Goal: Find contact information: Find contact information

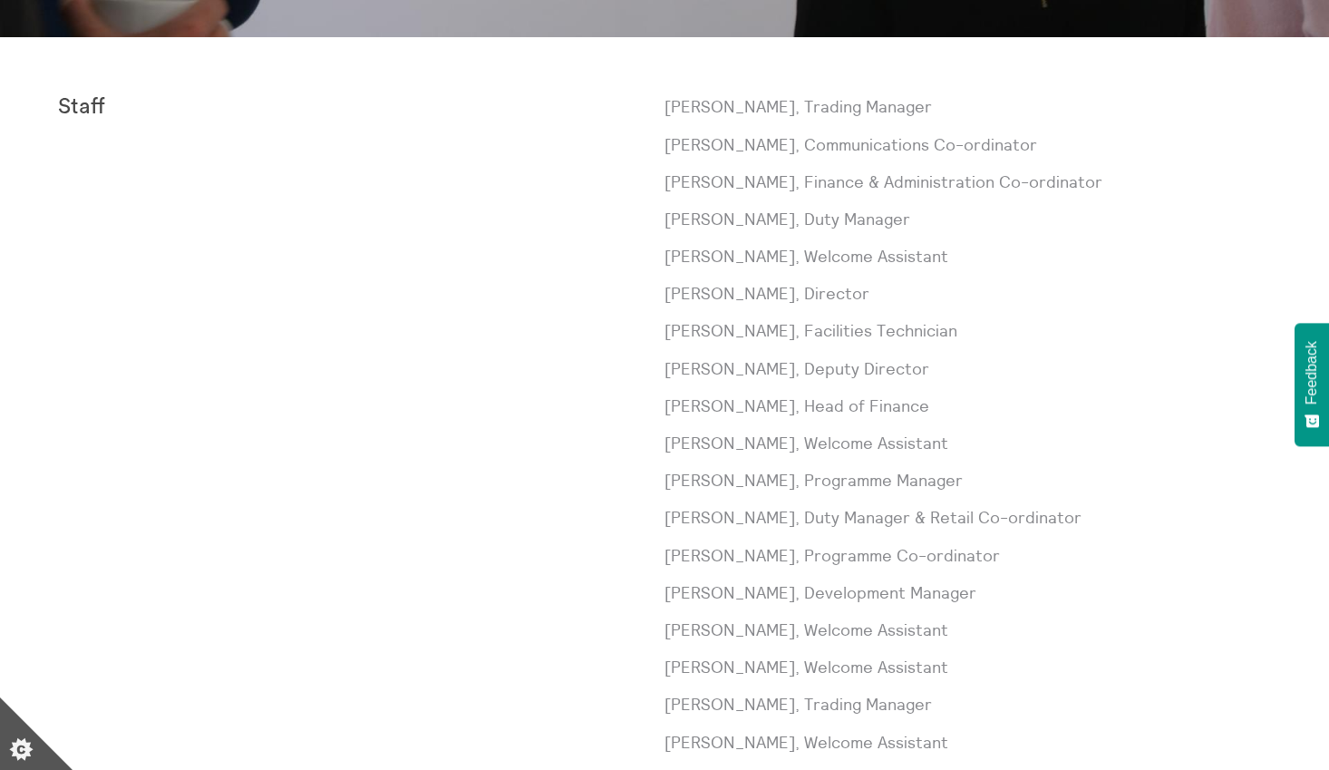
scroll to position [630, 0]
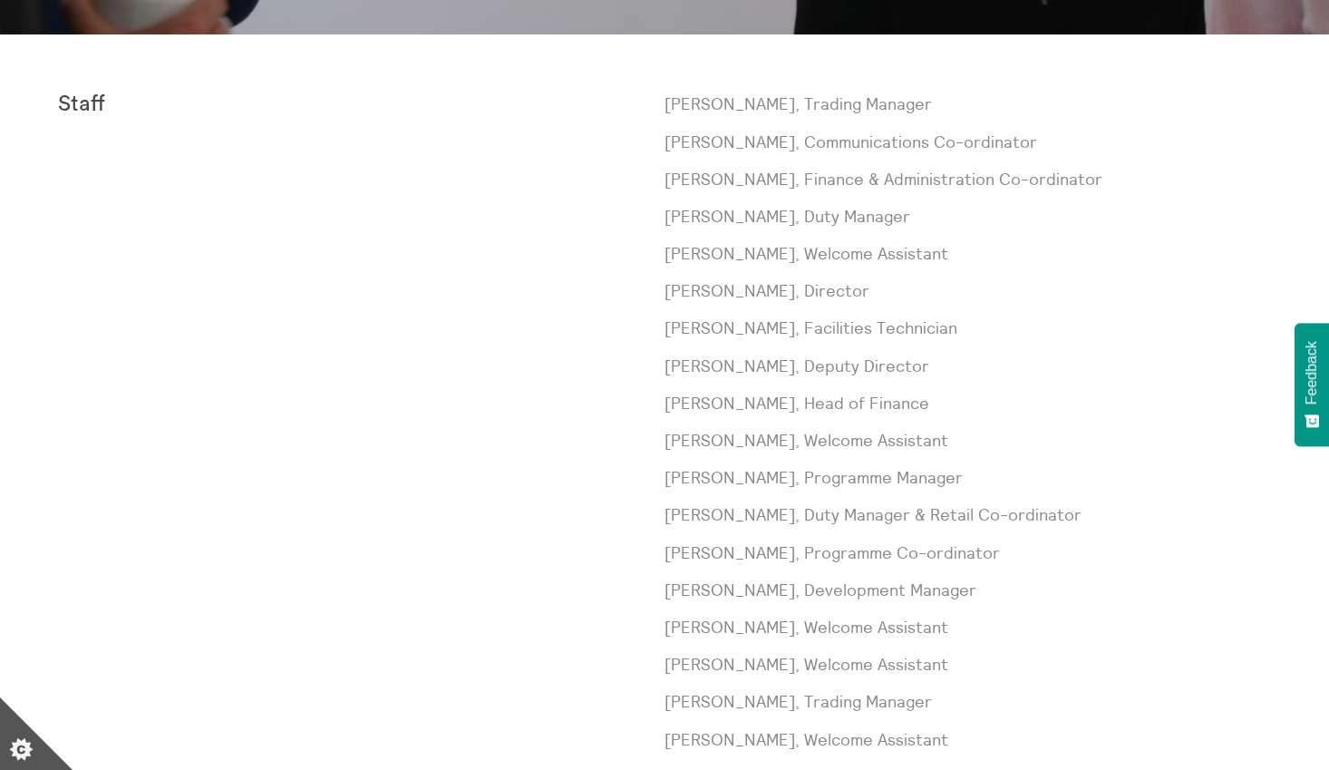
click at [772, 491] on div "Paul Andrews, Trading Manager Laura Baliman, Communications Co-ordinator Sarah …" at bounding box center [968, 514] width 607 height 844
click at [781, 550] on p "Meg Gray, Programme Co-ordinator" at bounding box center [968, 552] width 607 height 23
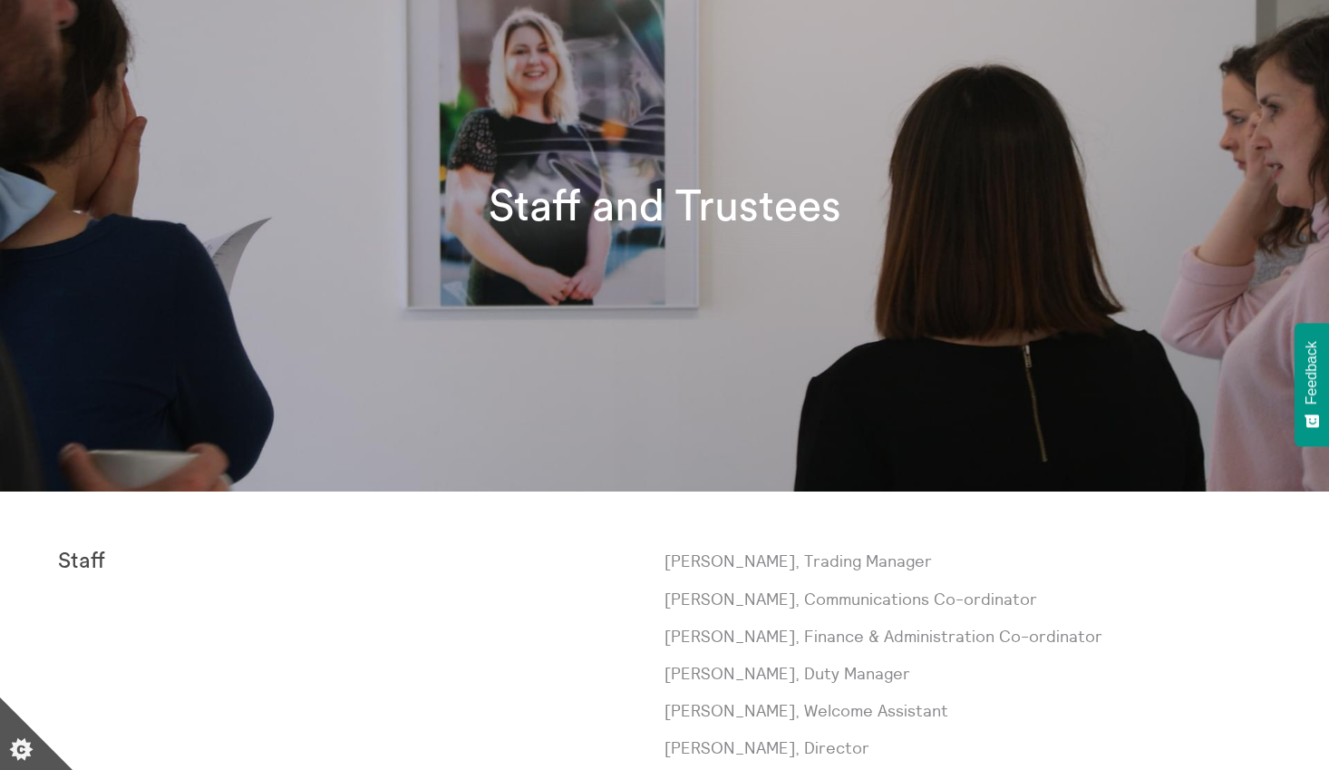
scroll to position [0, 0]
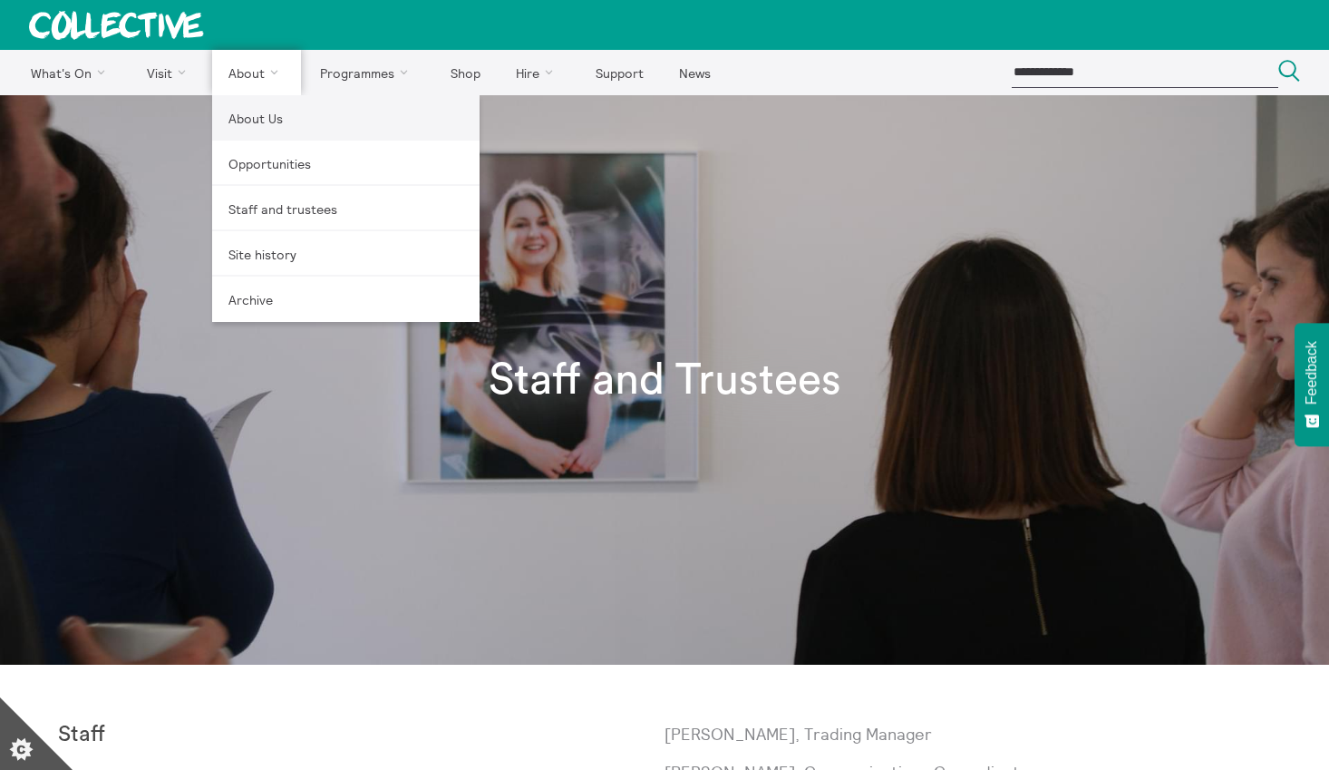
click at [252, 119] on link "About Us" at bounding box center [345, 117] width 267 height 45
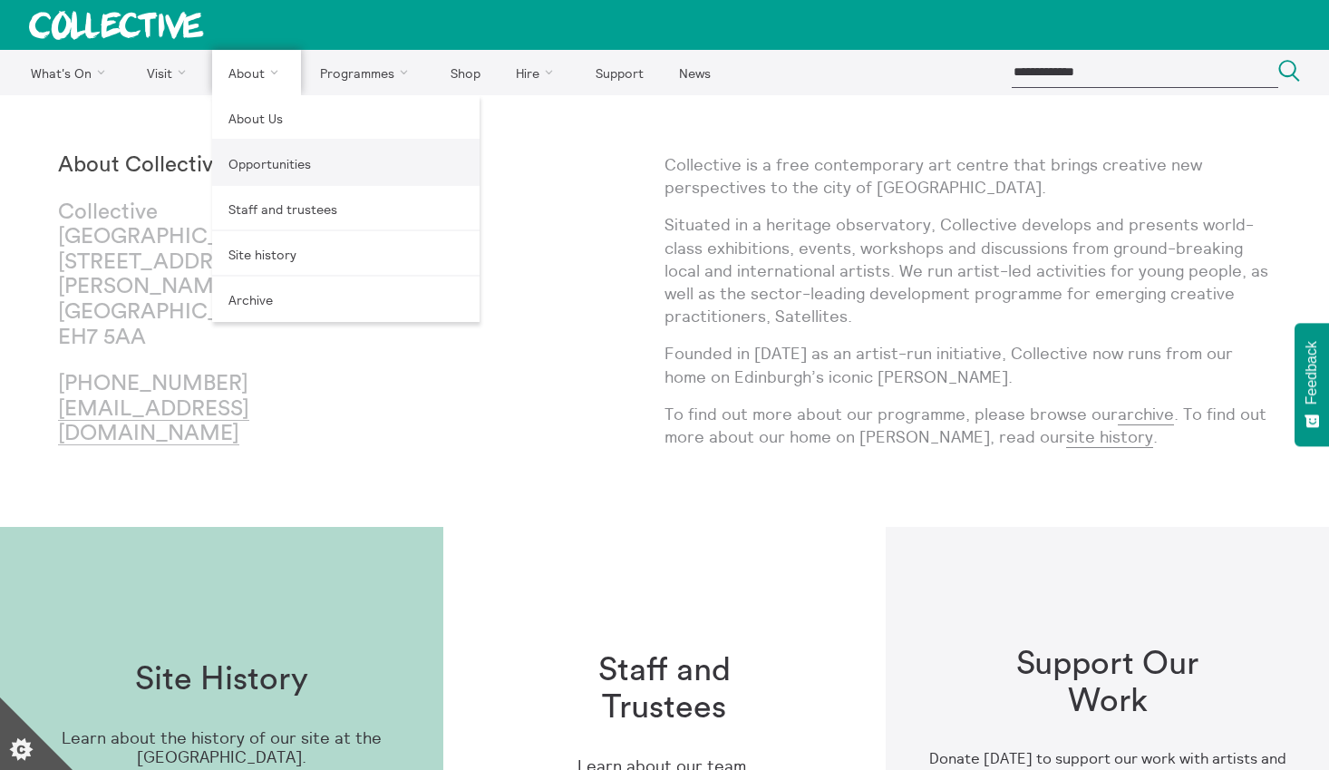
click at [261, 164] on link "Opportunities" at bounding box center [345, 163] width 267 height 45
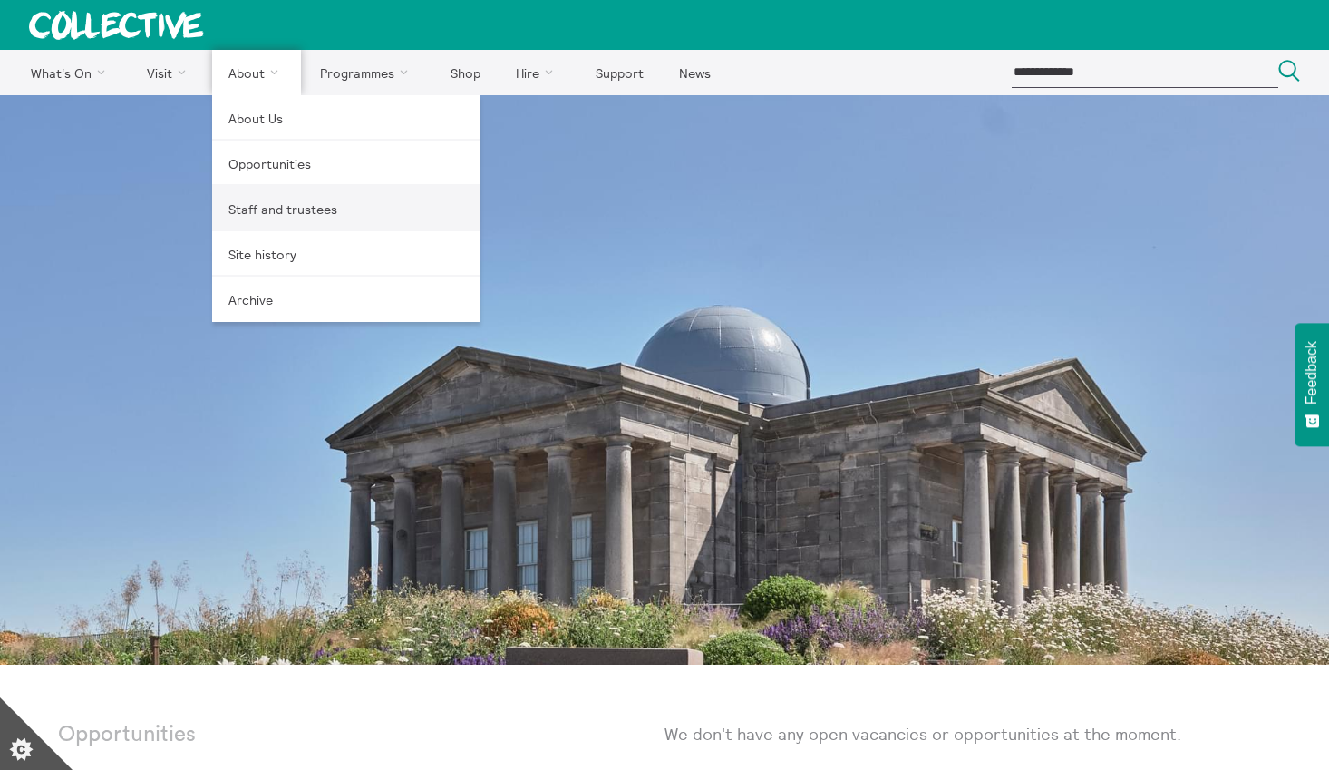
click at [258, 211] on link "Staff and trustees" at bounding box center [345, 208] width 267 height 45
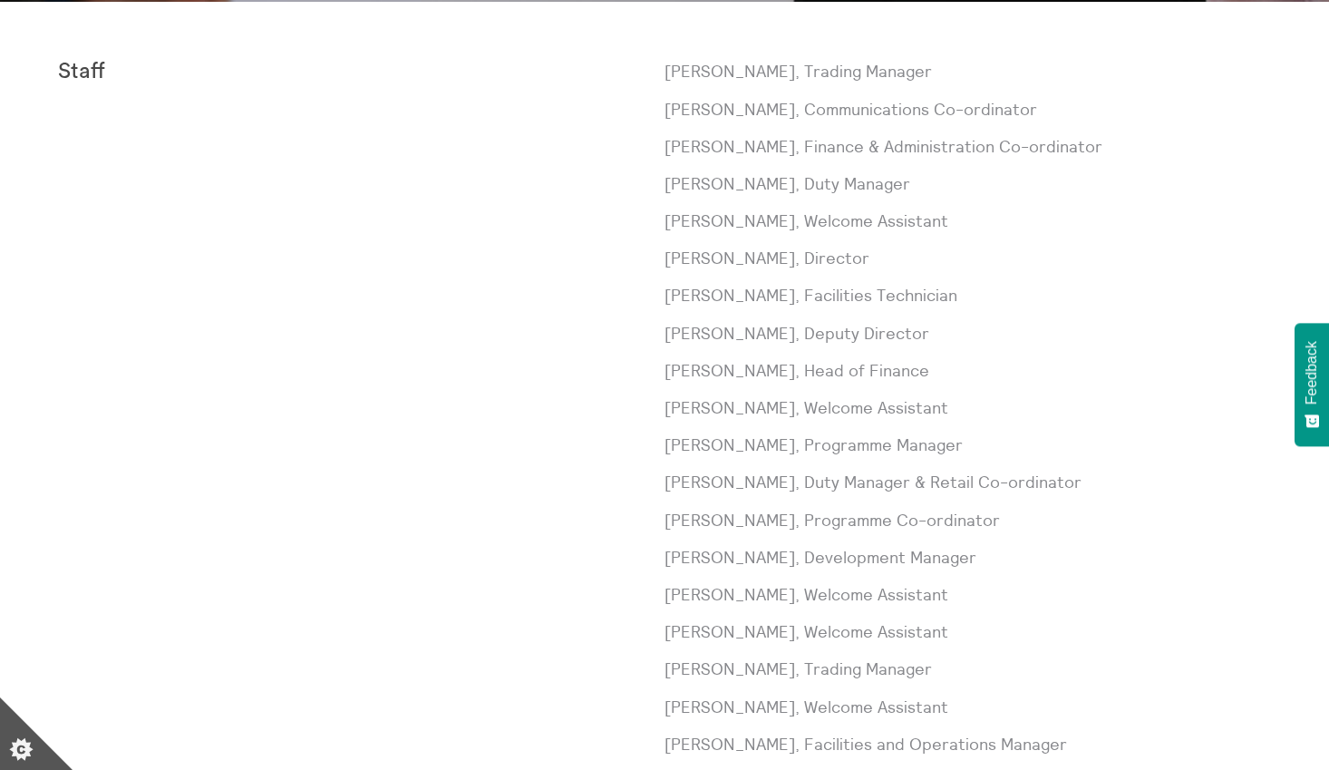
scroll to position [662, 0]
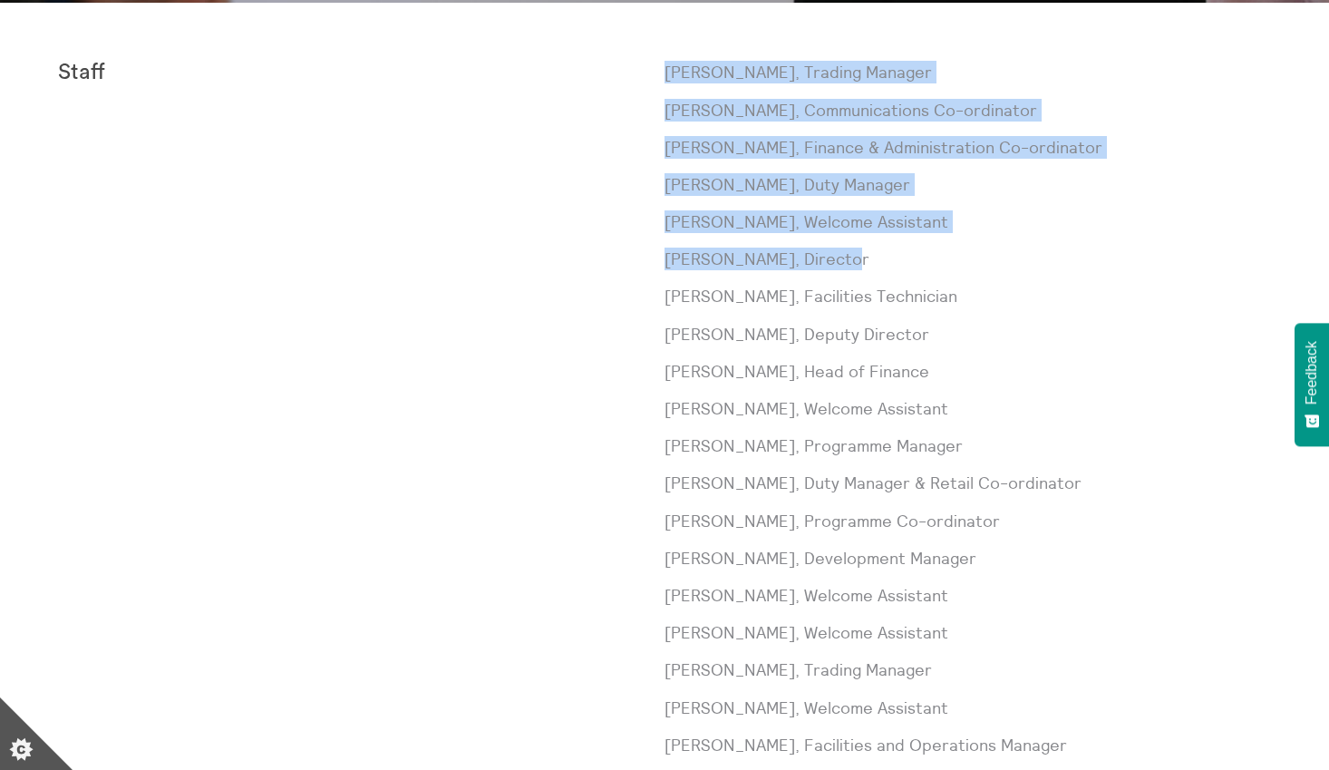
drag, startPoint x: 852, startPoint y: 258, endPoint x: 662, endPoint y: 247, distance: 190.8
click at [662, 247] on div "Staff Paul Andrews, Trading Manager Laura Baliman, Communications Co-ordinator …" at bounding box center [664, 483] width 1213 height 844
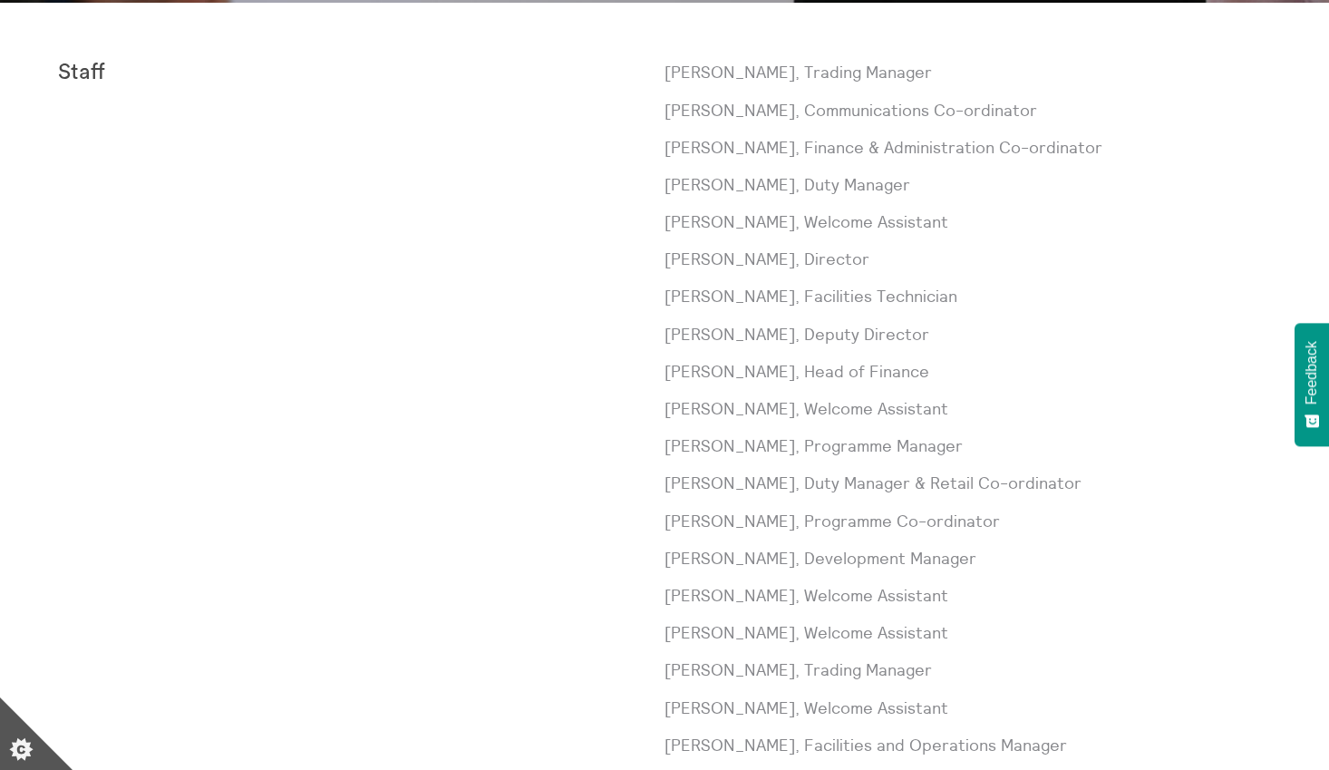
click at [761, 258] on p "Sorcha Carey, Director" at bounding box center [968, 259] width 607 height 23
drag, startPoint x: 849, startPoint y: 263, endPoint x: 665, endPoint y: 266, distance: 184.1
click at [665, 266] on p "Sorcha Carey, Director" at bounding box center [968, 259] width 607 height 23
copy p "Sorcha Carey, Director"
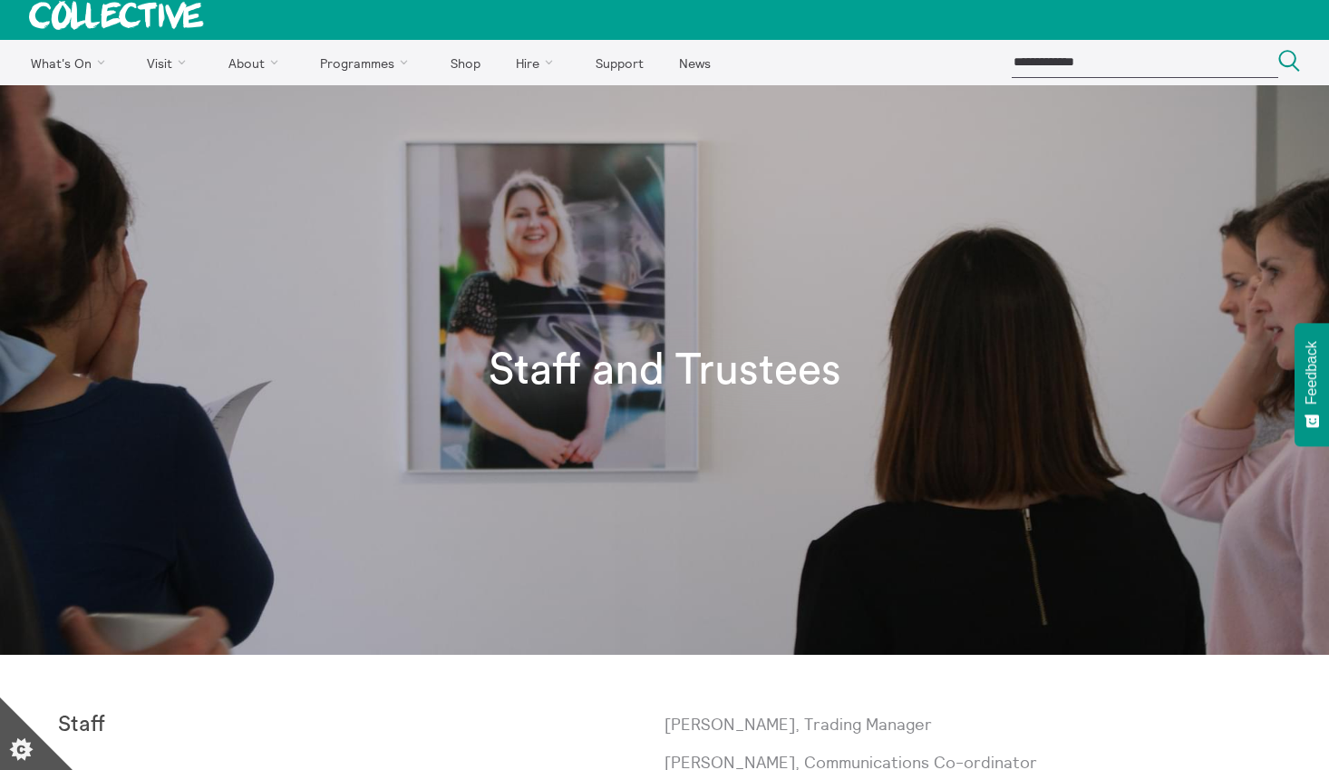
scroll to position [0, 0]
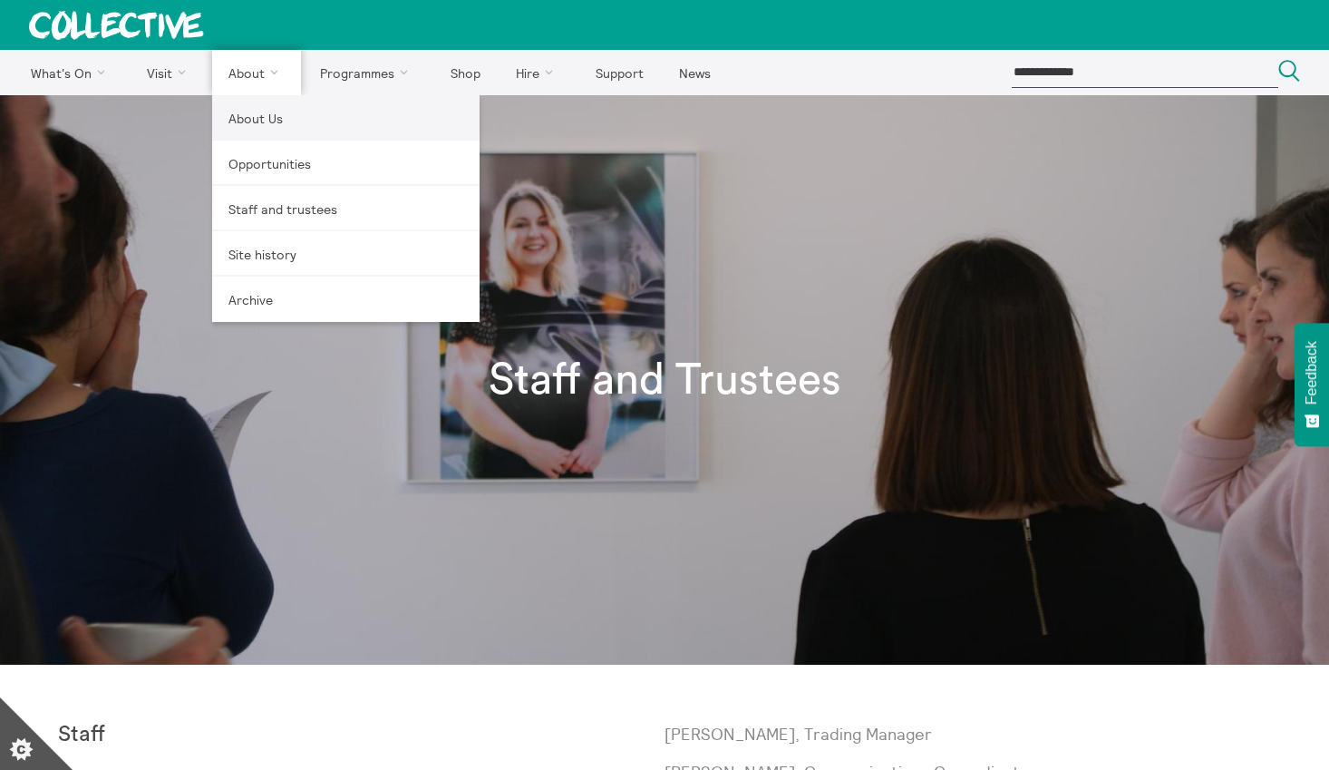
click at [251, 114] on link "About Us" at bounding box center [345, 117] width 267 height 45
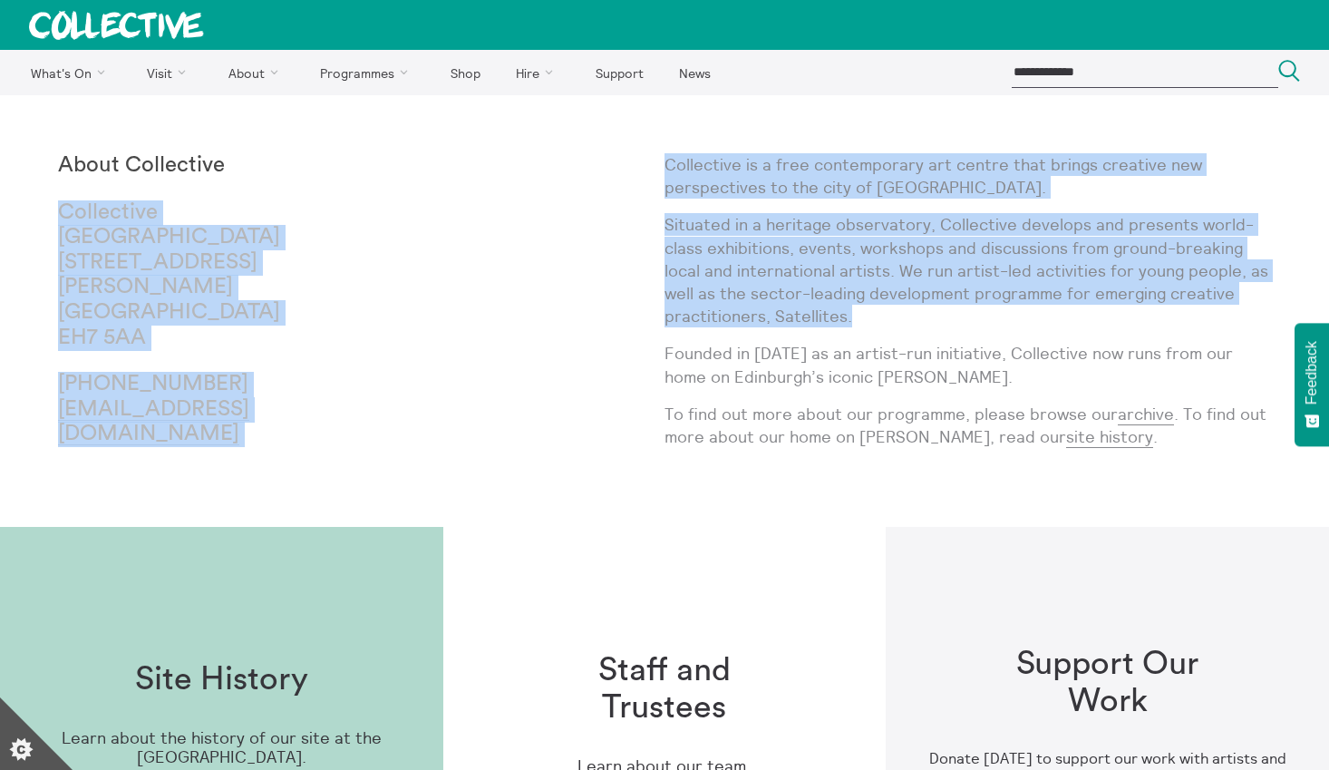
drag, startPoint x: 857, startPoint y: 320, endPoint x: 663, endPoint y: 160, distance: 251.2
click at [663, 160] on div "About Collective [GEOGRAPHIC_DATA] [STREET_ADDRESS][PERSON_NAME] [PHONE_NUMBER]…" at bounding box center [664, 311] width 1213 height 316
copy div "[GEOGRAPHIC_DATA] [STREET_ADDRESS][PERSON_NAME] [PHONE_NUMBER] [EMAIL_ADDRESS][…"
